Goal: Book appointment/travel/reservation

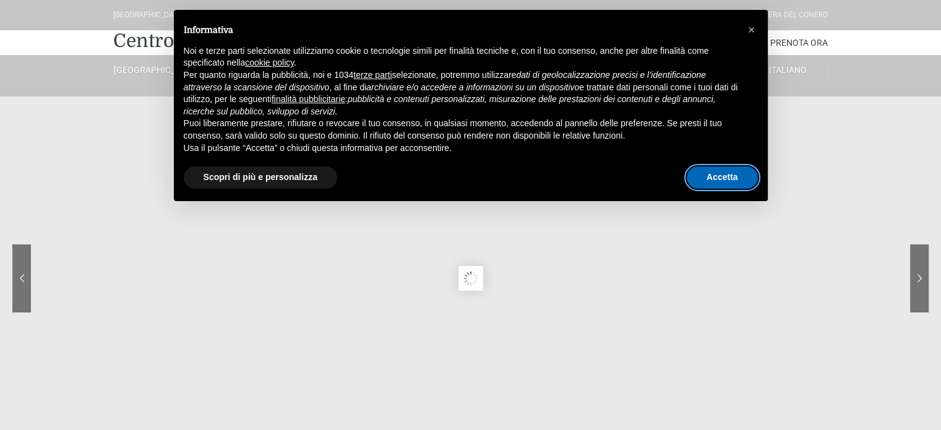
click at [704, 179] on button "Accetta" at bounding box center [722, 177] width 71 height 22
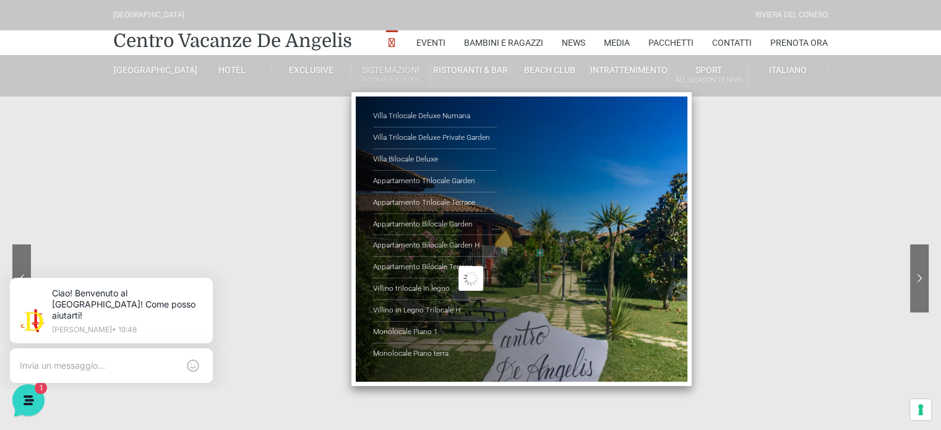
click at [391, 71] on link "Sistemazioni Rooms & Suites" at bounding box center [390, 75] width 79 height 23
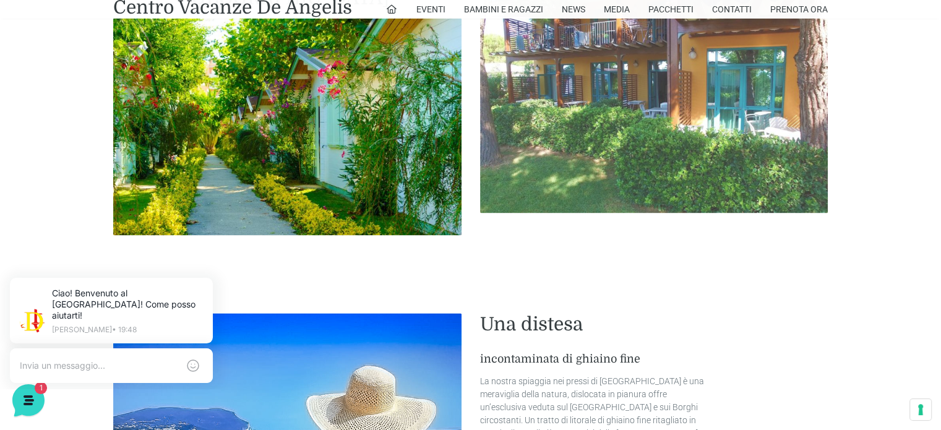
scroll to position [1609, 0]
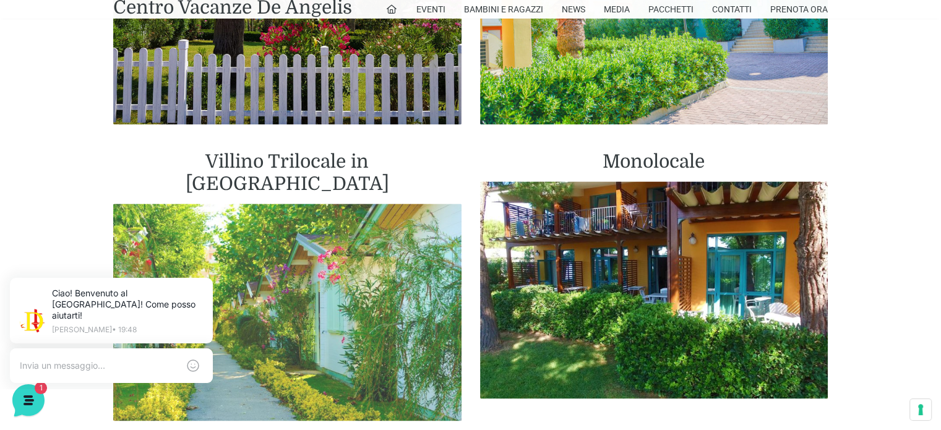
click at [313, 234] on img at bounding box center [287, 313] width 348 height 218
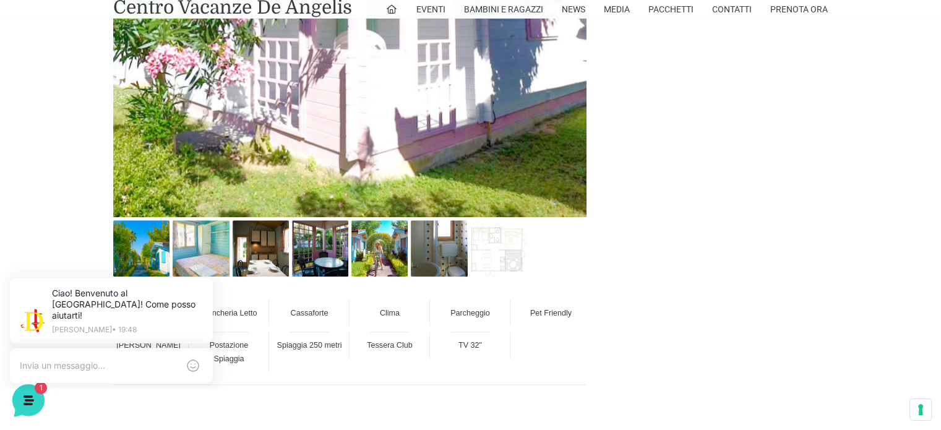
scroll to position [804, 0]
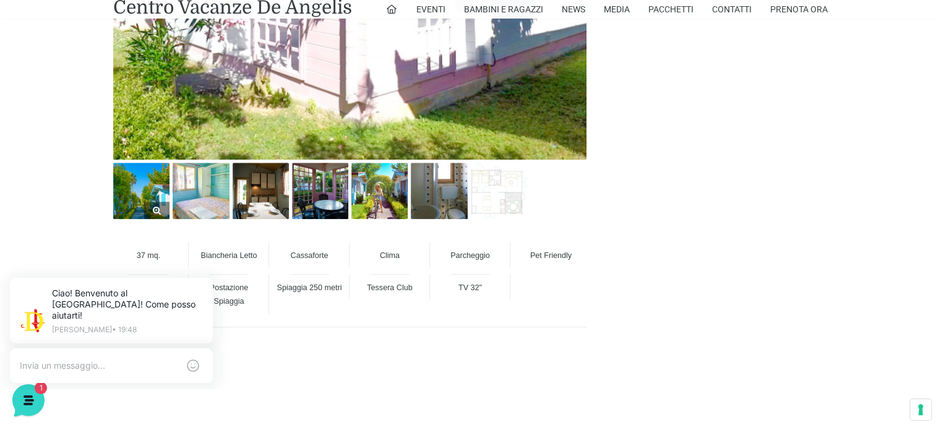
click at [144, 184] on img at bounding box center [141, 191] width 56 height 56
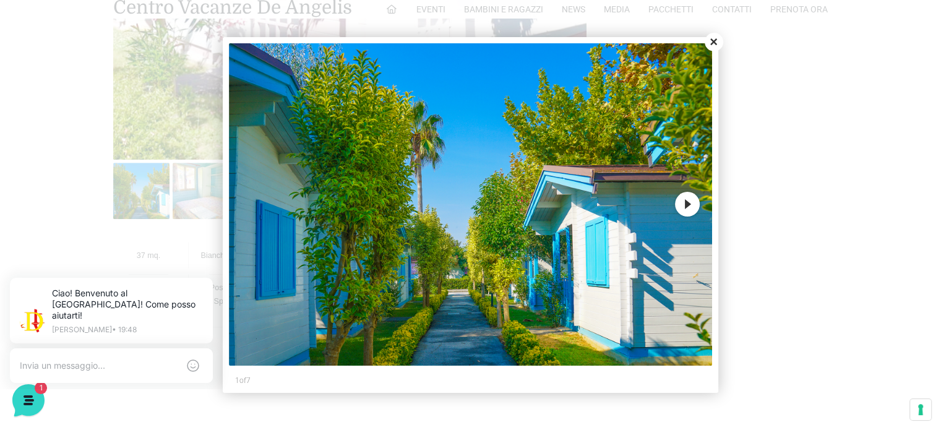
click at [690, 203] on button "Next" at bounding box center [687, 204] width 25 height 25
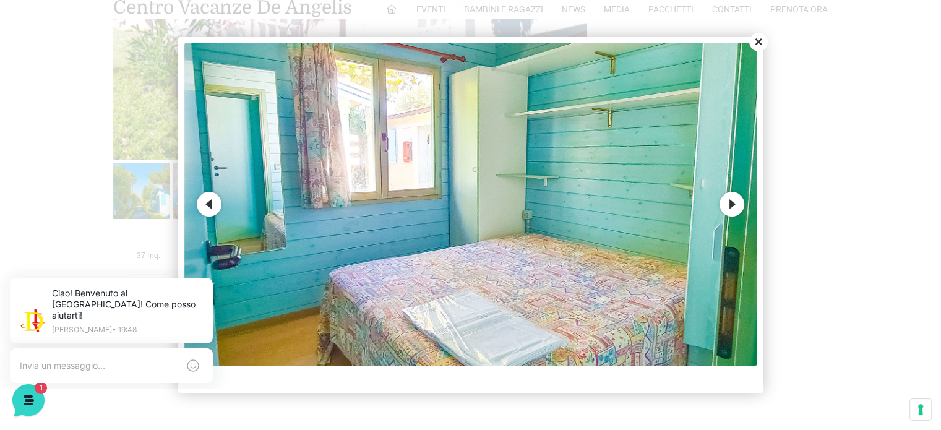
click at [733, 204] on button "Next" at bounding box center [732, 204] width 25 height 25
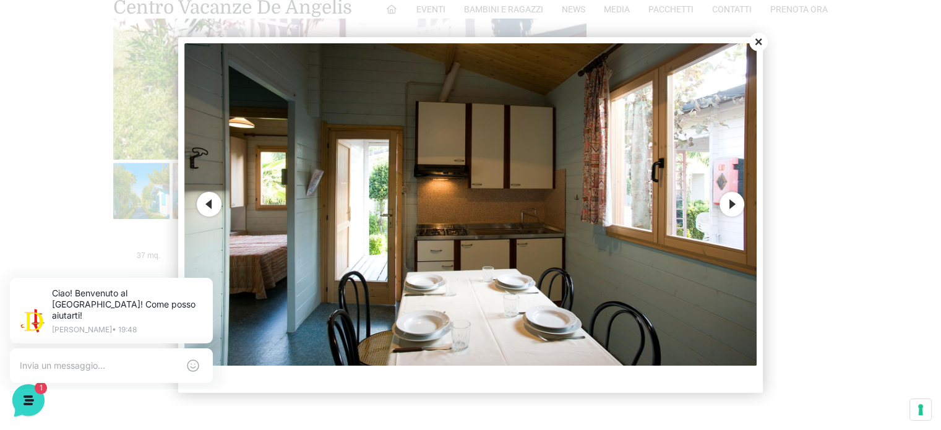
click at [733, 204] on button "Next" at bounding box center [732, 204] width 25 height 25
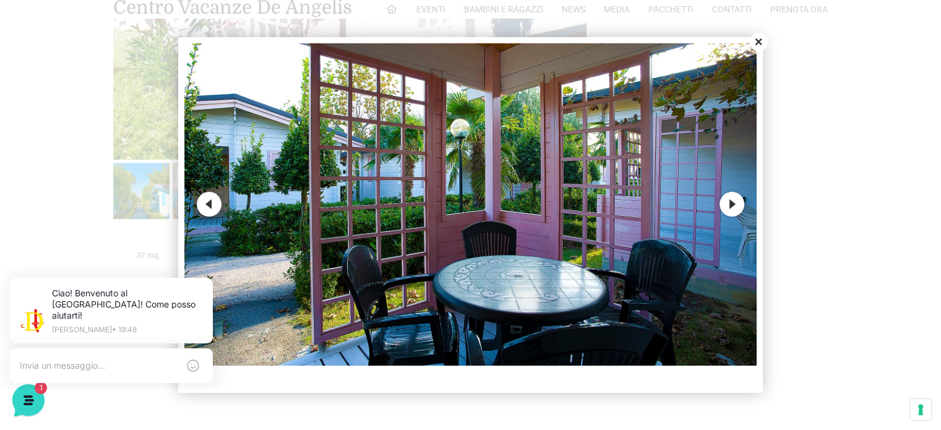
click at [733, 204] on button "Next" at bounding box center [732, 204] width 25 height 25
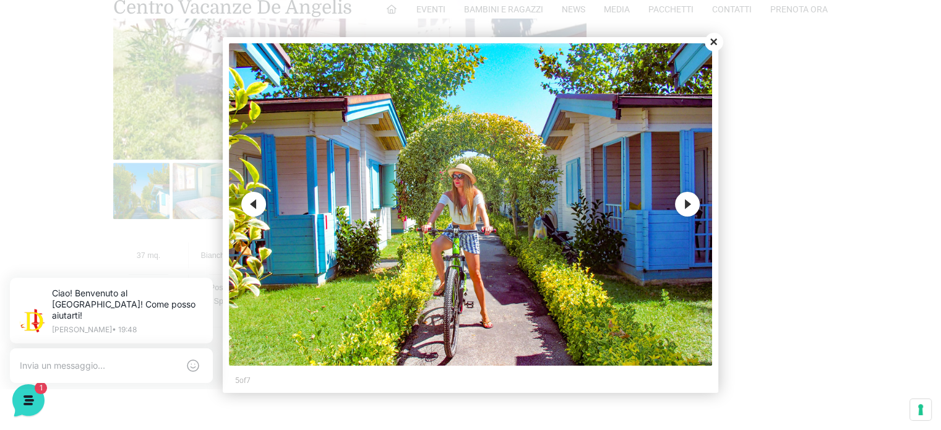
click at [695, 206] on button "Next" at bounding box center [687, 204] width 25 height 25
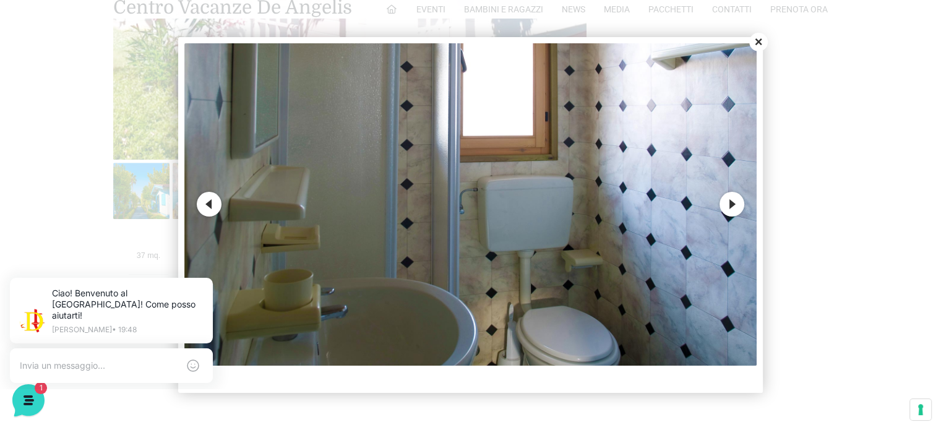
click at [734, 205] on button "Next" at bounding box center [732, 204] width 25 height 25
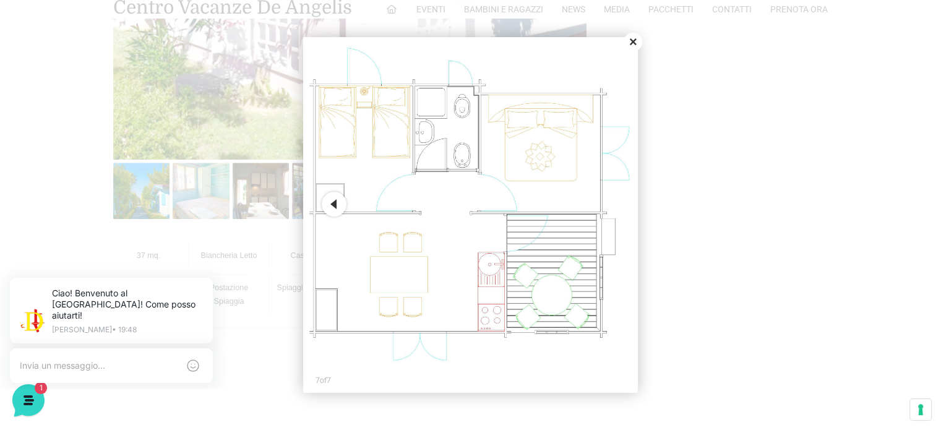
click at [633, 39] on button "Close" at bounding box center [633, 42] width 19 height 19
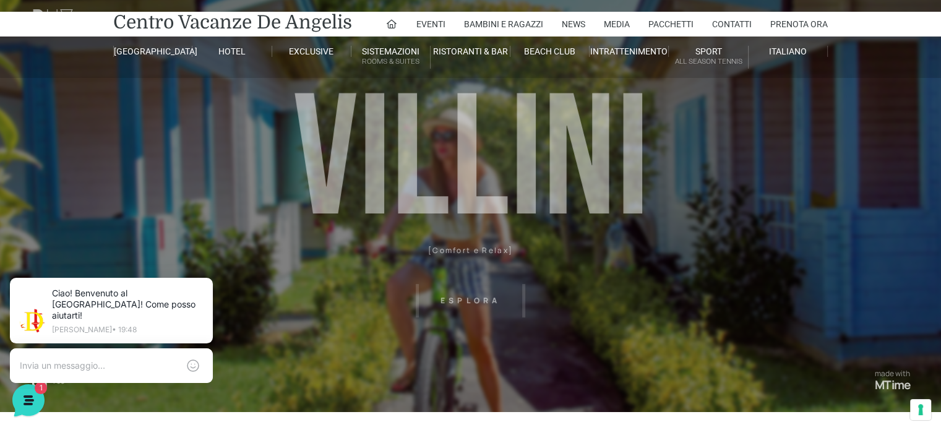
scroll to position [0, 0]
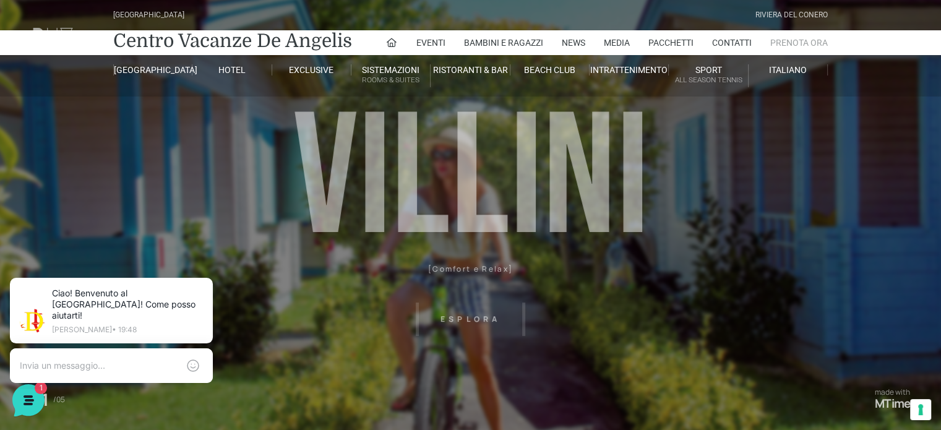
click at [794, 43] on link "Prenota Ora" at bounding box center [799, 42] width 58 height 25
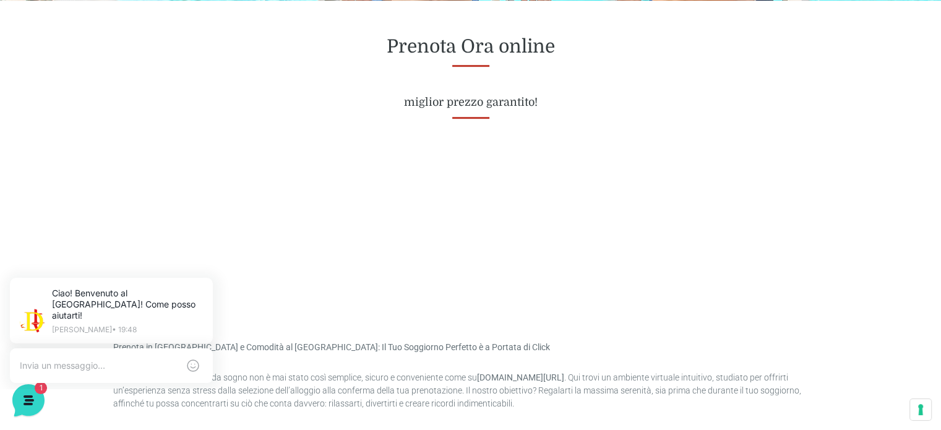
scroll to position [495, 0]
